Goal: Transaction & Acquisition: Book appointment/travel/reservation

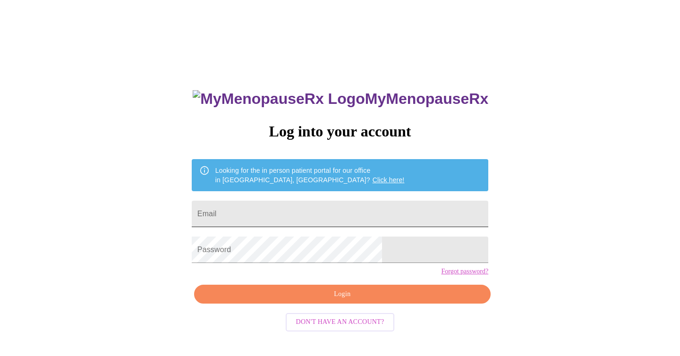
click at [354, 204] on input "Email" at bounding box center [340, 214] width 296 height 26
type input "[PERSON_NAME][EMAIL_ADDRESS][PERSON_NAME][DOMAIN_NAME]"
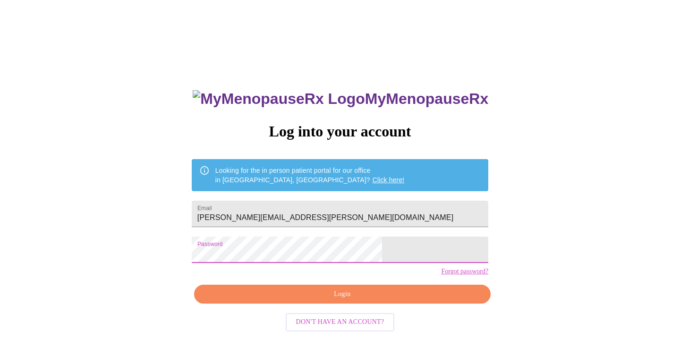
click at [326, 300] on span "Login" at bounding box center [342, 294] width 275 height 12
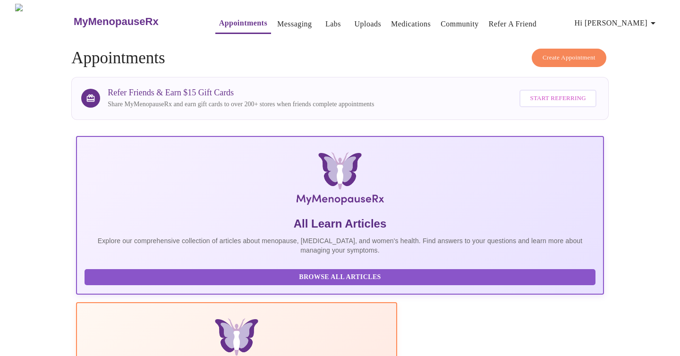
click at [563, 52] on span "Create Appointment" at bounding box center [568, 57] width 53 height 11
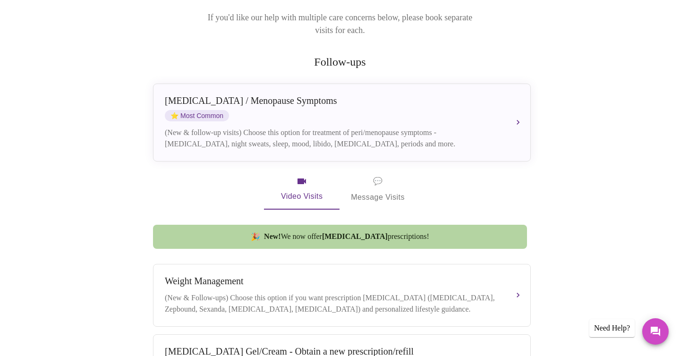
scroll to position [139, 0]
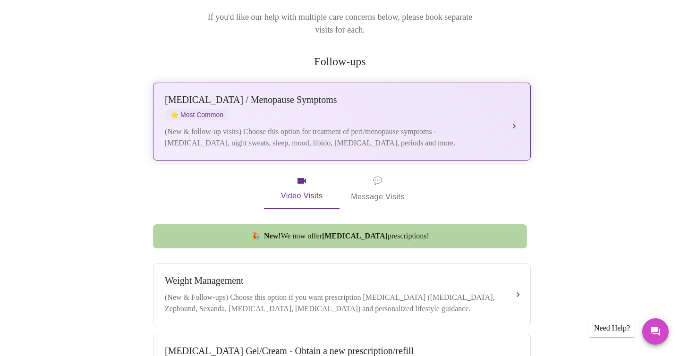
click at [301, 94] on div "[MEDICAL_DATA] / Menopause Symptoms" at bounding box center [332, 99] width 335 height 11
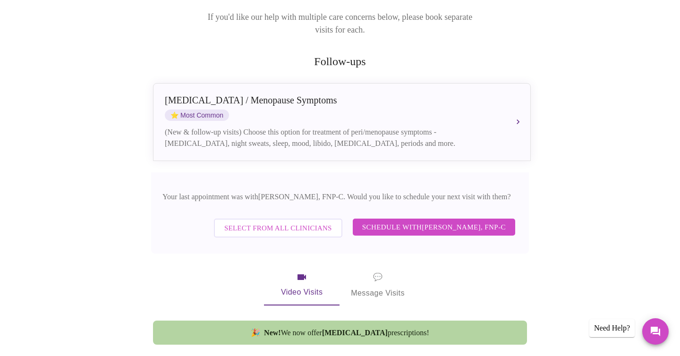
click at [421, 221] on span "Schedule with [PERSON_NAME], FNP-C" at bounding box center [433, 227] width 143 height 12
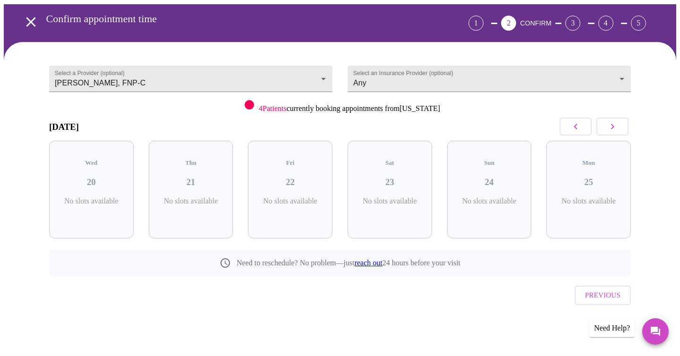
scroll to position [15, 0]
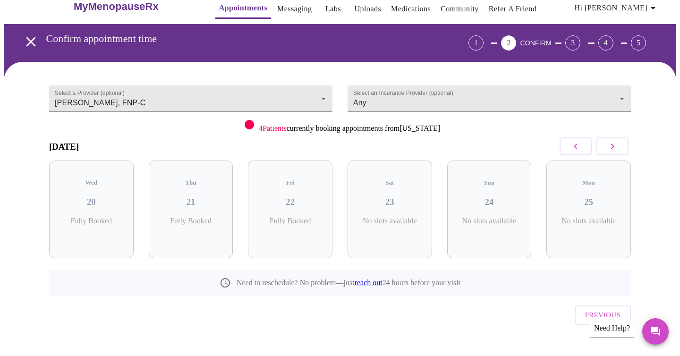
click at [610, 146] on icon "button" at bounding box center [611, 146] width 11 height 11
click at [607, 146] on icon "button" at bounding box center [611, 146] width 11 height 11
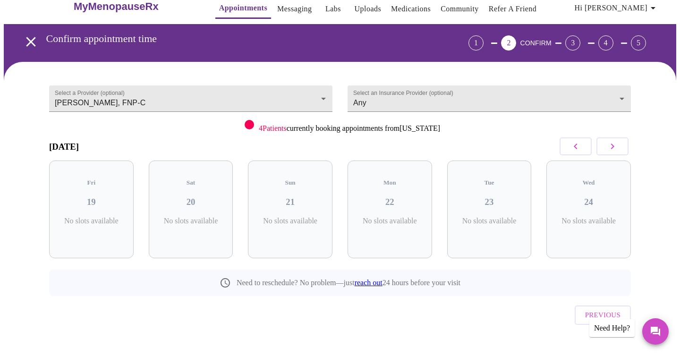
click at [607, 146] on icon "button" at bounding box center [611, 146] width 11 height 11
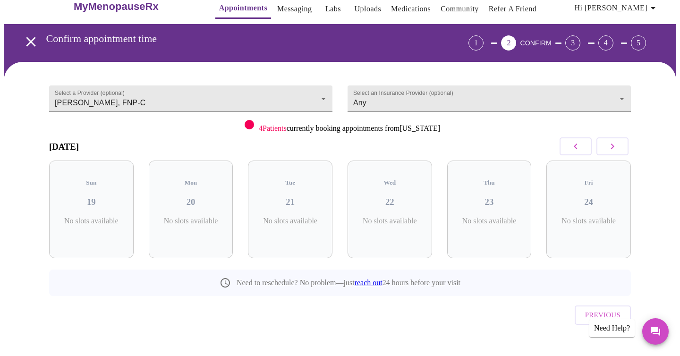
click at [607, 146] on icon "button" at bounding box center [611, 146] width 11 height 11
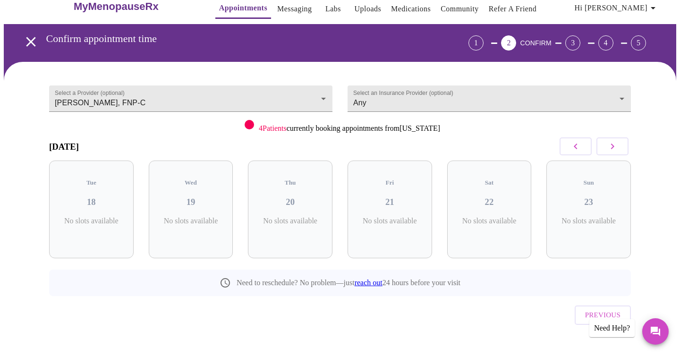
click at [607, 146] on icon "button" at bounding box center [611, 146] width 11 height 11
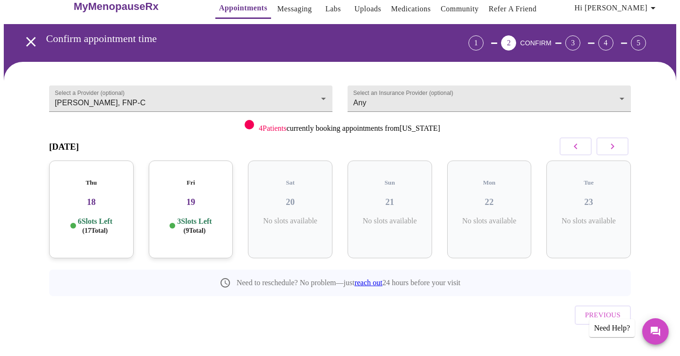
click at [607, 146] on icon "button" at bounding box center [611, 146] width 11 height 11
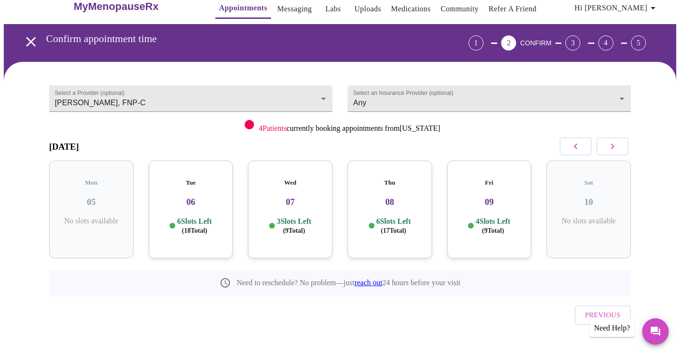
click at [478, 204] on div "Fri 09 4 Slots Left ( 9 Total)" at bounding box center [489, 209] width 84 height 98
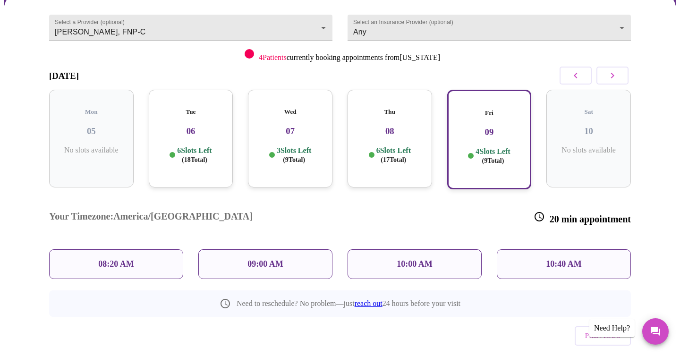
scroll to position [85, 0]
click at [398, 134] on div "Thu 08 6 Slots Left ( 17 Total)" at bounding box center [389, 140] width 84 height 98
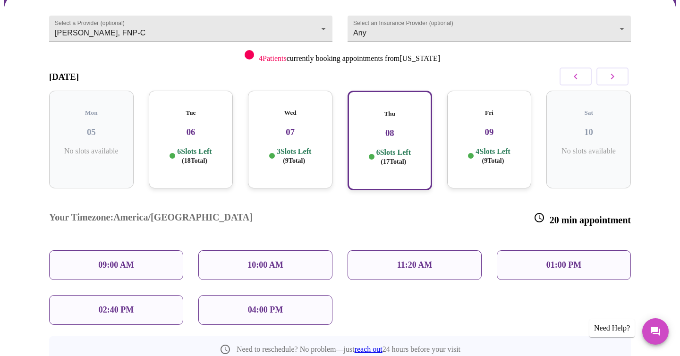
click at [265, 305] on p "04:00 PM" at bounding box center [265, 310] width 35 height 10
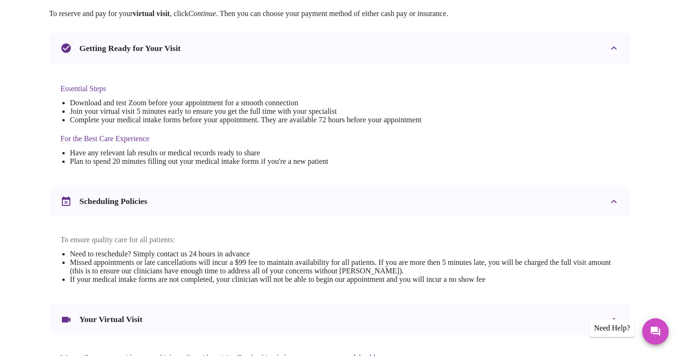
scroll to position [328, 0]
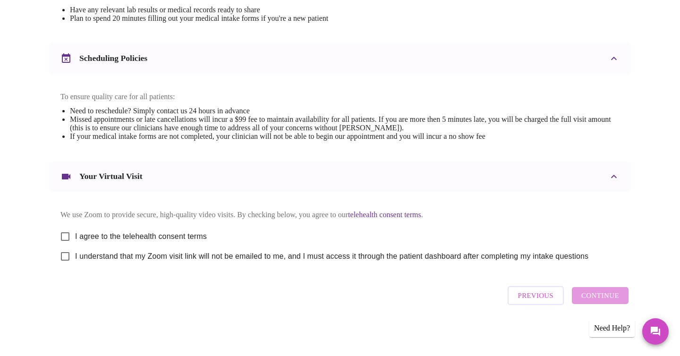
click at [66, 233] on input "I agree to the telehealth consent terms" at bounding box center [65, 237] width 20 height 20
checkbox input "true"
click at [65, 254] on input "I understand that my Zoom visit link will not be emailed to me, and I must acce…" at bounding box center [65, 256] width 20 height 20
checkbox input "true"
click at [595, 295] on span "Continue" at bounding box center [600, 295] width 38 height 12
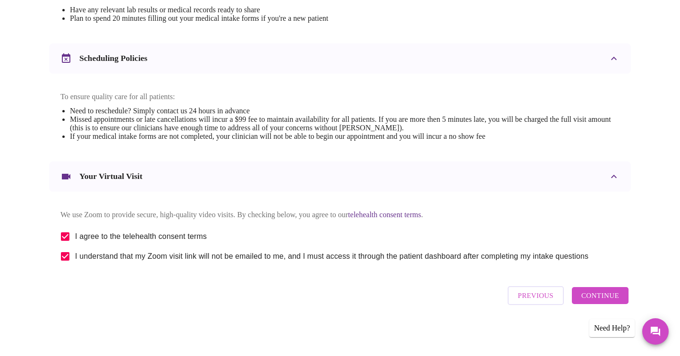
scroll to position [46, 0]
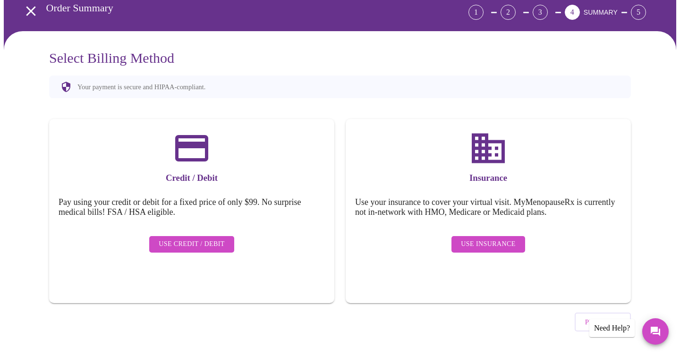
click at [487, 238] on span "Use Insurance" at bounding box center [488, 244] width 54 height 12
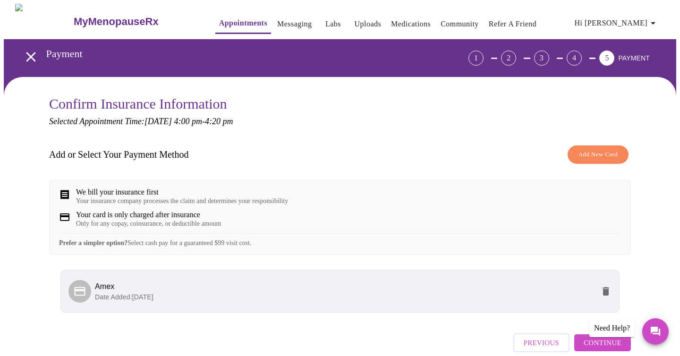
scroll to position [54, 0]
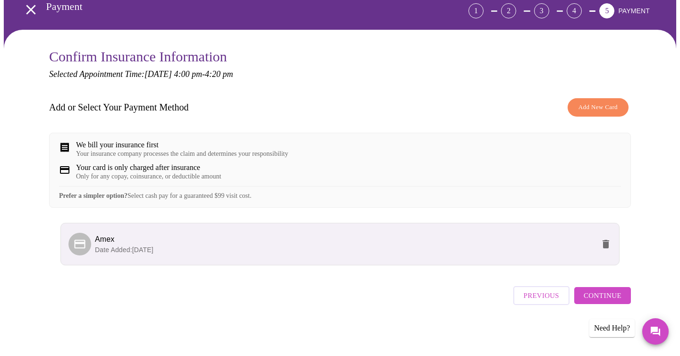
click at [612, 299] on span "Continue" at bounding box center [602, 295] width 38 height 12
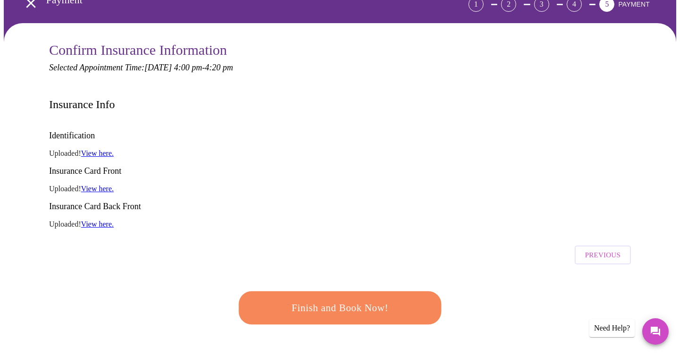
click at [384, 291] on button "Finish and Book Now!" at bounding box center [339, 307] width 203 height 33
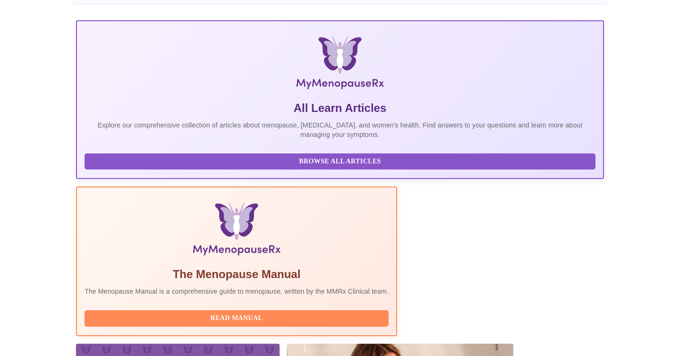
scroll to position [119, 0]
